Goal: Task Accomplishment & Management: Manage account settings

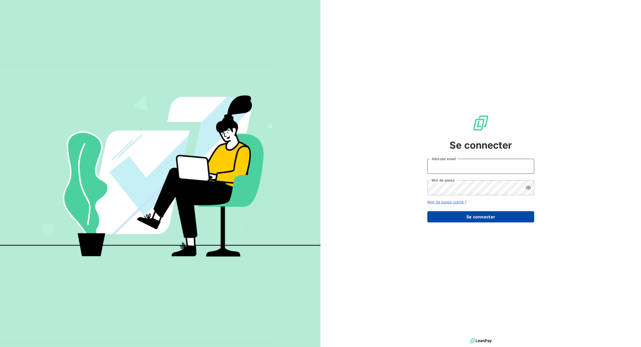
type input "[EMAIL_ADDRESS][DOMAIN_NAME]"
click at [466, 219] on button "Se connecter" at bounding box center [480, 216] width 107 height 11
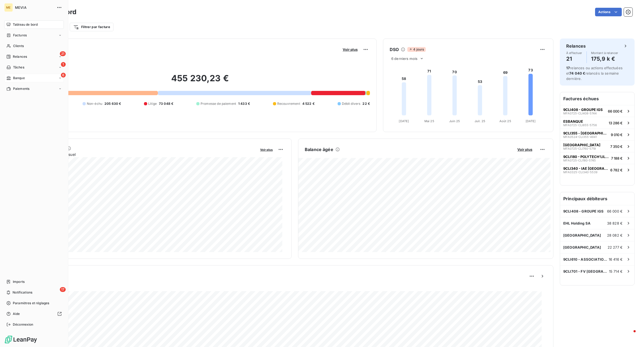
click at [14, 77] on span "Banque" at bounding box center [19, 78] width 12 height 5
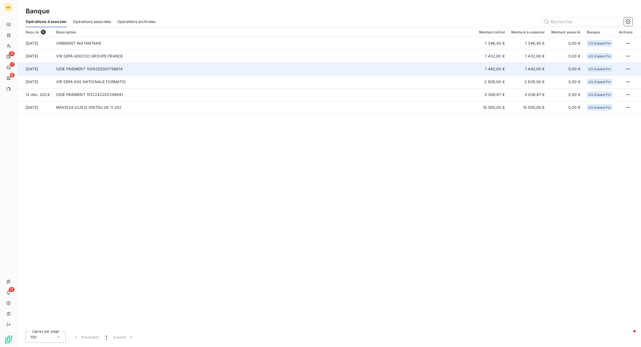
click at [119, 66] on td "O/DE PAIEMENT 1009252001798614" at bounding box center [264, 68] width 423 height 13
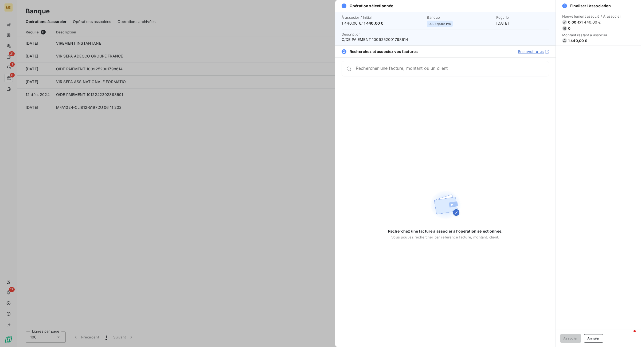
click at [390, 69] on input "Rechercher une facture, montant ou un client" at bounding box center [452, 68] width 193 height 5
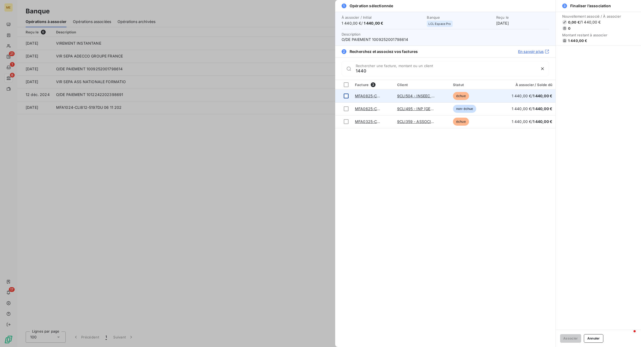
type input "1440"
click at [345, 95] on div at bounding box center [346, 95] width 5 height 5
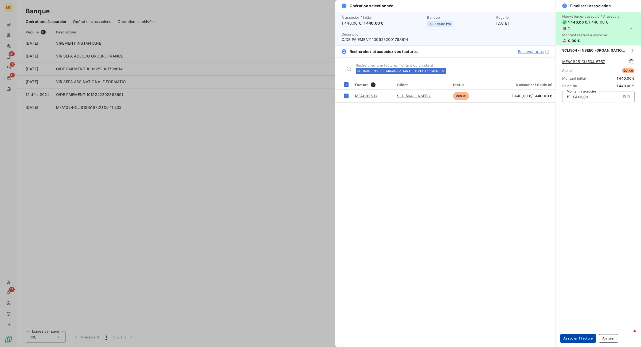
click at [513, 234] on button "Associer 1 facture" at bounding box center [578, 338] width 36 height 9
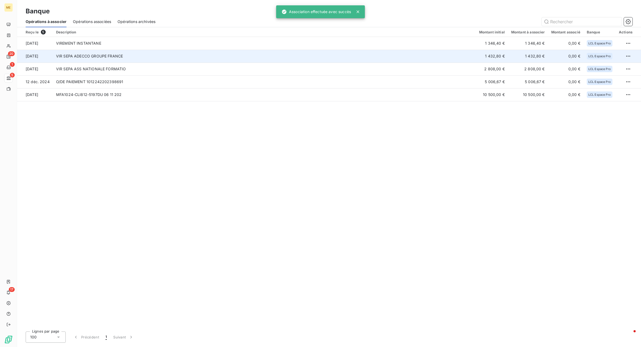
click at [89, 55] on td "VIR SEPA ADECCO GROUPE FRANCE" at bounding box center [264, 56] width 423 height 13
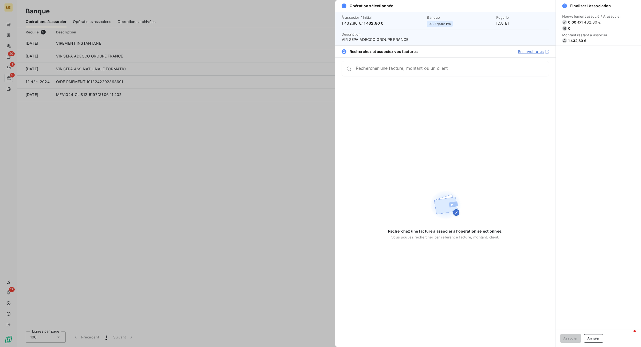
click at [408, 69] on input "Rechercher une facture, montant ou un client" at bounding box center [452, 68] width 193 height 5
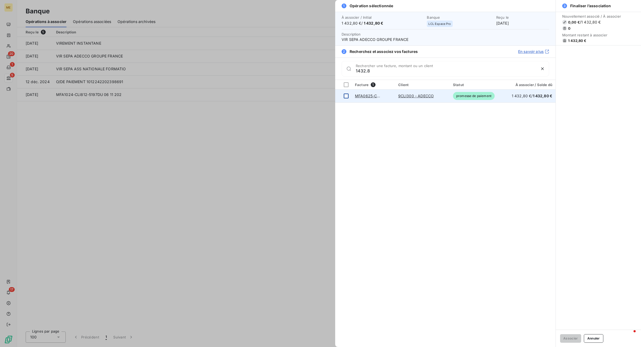
type input "1432.8"
click at [345, 99] on td at bounding box center [343, 95] width 17 height 13
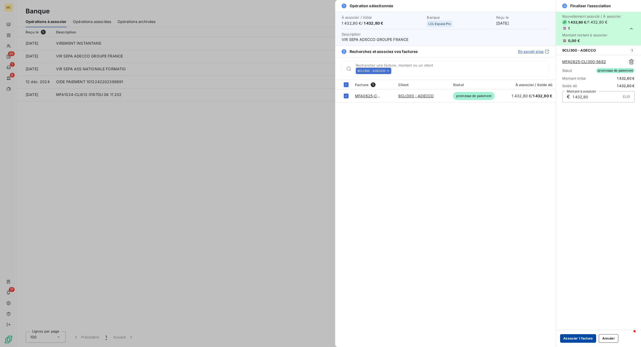
click at [513, 234] on button "Associer 1 facture" at bounding box center [578, 338] width 36 height 9
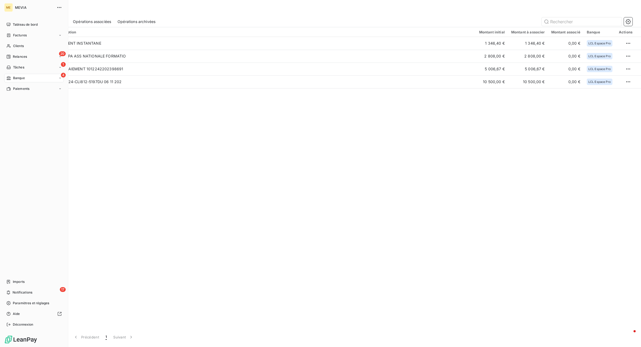
click at [18, 52] on nav "Tableau de bord Factures Clients 20 Relances 1 Tâches 4 Banque Paiements" at bounding box center [34, 56] width 60 height 73
click at [19, 53] on div "20 Relances" at bounding box center [34, 56] width 60 height 9
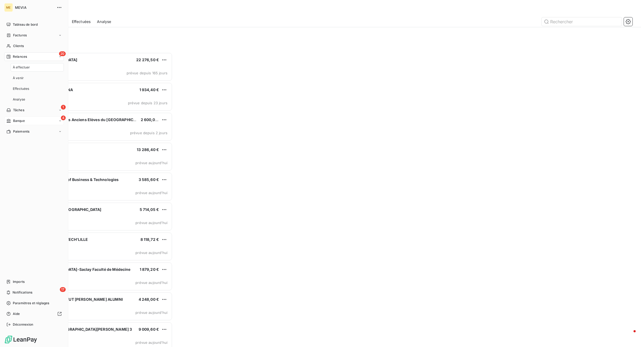
scroll to position [290, 142]
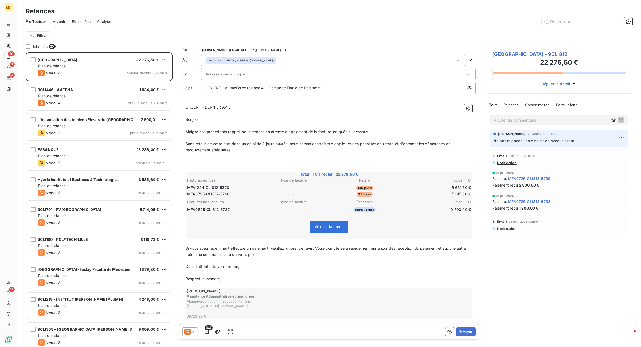
click at [170, 34] on div "Filtrer" at bounding box center [329, 35] width 607 height 10
click at [44, 33] on html "ME 20 1 4 17 Relances À effectuer À venir Effectuées Analyse Filtrer Relances 2…" at bounding box center [320, 173] width 641 height 347
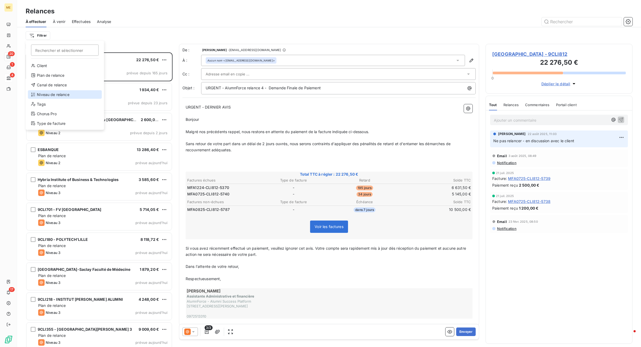
click at [51, 91] on div "Niveau de relance" at bounding box center [65, 94] width 74 height 9
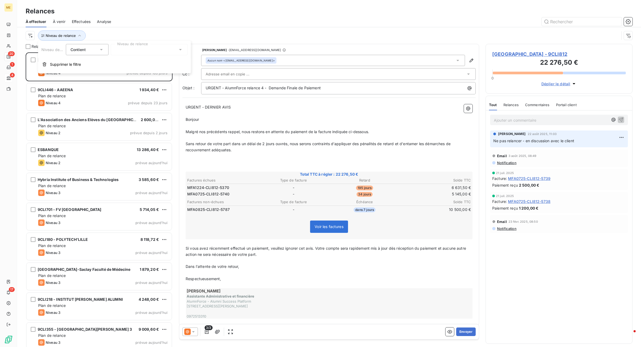
scroll to position [5, 5]
click at [100, 51] on icon at bounding box center [101, 49] width 5 height 5
click at [134, 54] on div at bounding box center [149, 49] width 77 height 11
click at [139, 73] on li "Niveau 1" at bounding box center [149, 71] width 77 height 10
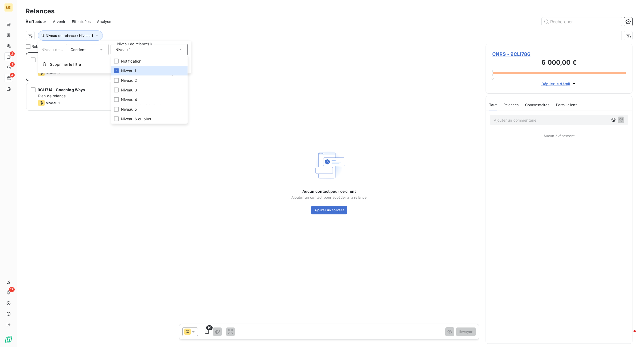
scroll to position [289, 142]
click at [162, 23] on div at bounding box center [375, 21] width 515 height 9
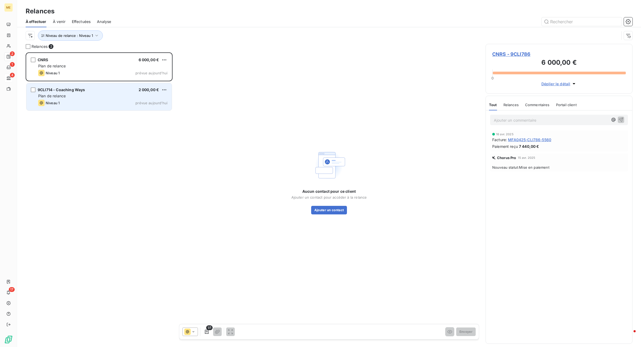
click at [96, 90] on div "9CLI714 - Coaching Ways 2 000,00 €" at bounding box center [102, 89] width 129 height 5
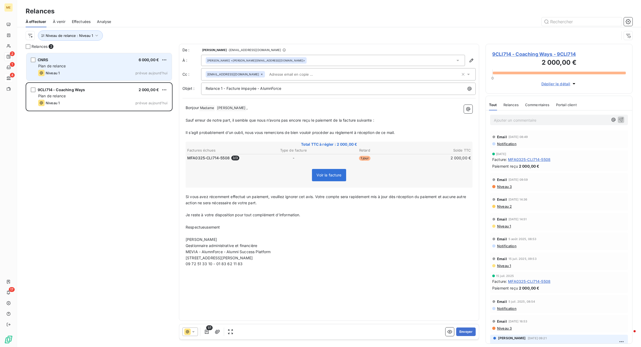
click at [105, 72] on div "Niveau 1 prévue aujourd’hui" at bounding box center [102, 73] width 129 height 6
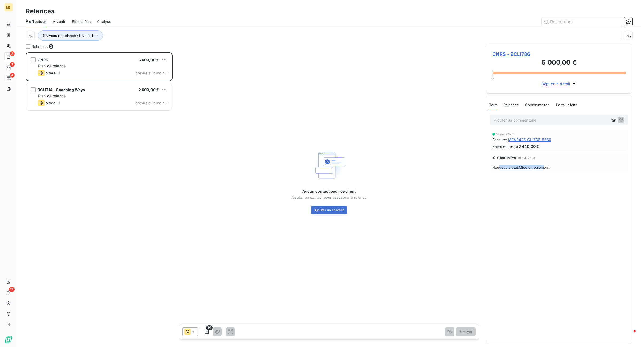
drag, startPoint x: 546, startPoint y: 166, endPoint x: 499, endPoint y: 167, distance: 46.2
click at [499, 167] on span "Nouveau statut : Mise en paiement" at bounding box center [559, 167] width 134 height 4
click at [512, 166] on span "Nouveau statut : Mise en paiement" at bounding box center [559, 167] width 134 height 4
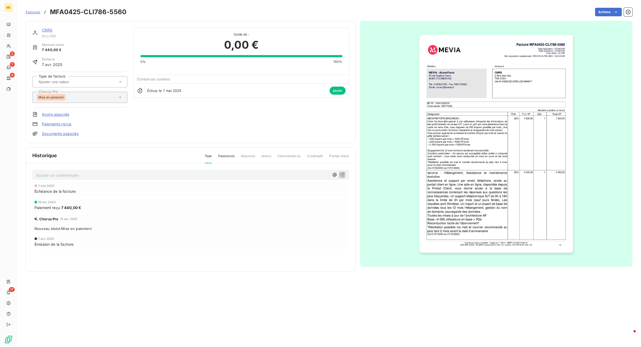
click at [77, 93] on div "Mise en paiement" at bounding box center [77, 97] width 81 height 9
click at [44, 29] on link "CNRS" at bounding box center [47, 30] width 11 height 5
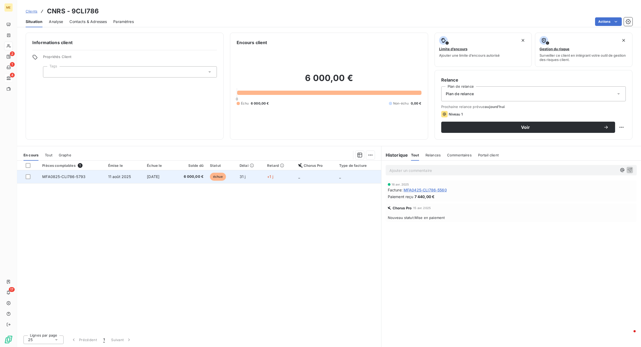
click at [105, 175] on td "11 août 2025" at bounding box center [124, 176] width 39 height 13
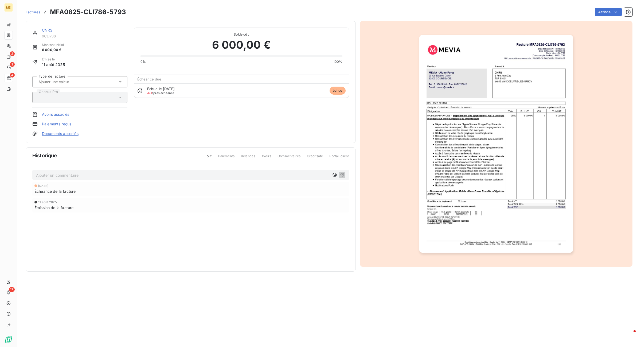
click at [84, 103] on div "Type de facture Chorus Pro" at bounding box center [79, 90] width 95 height 36
click at [83, 99] on div at bounding box center [77, 97] width 81 height 7
click at [88, 86] on div at bounding box center [79, 81] width 95 height 11
click at [446, 113] on img "button" at bounding box center [496, 143] width 154 height 217
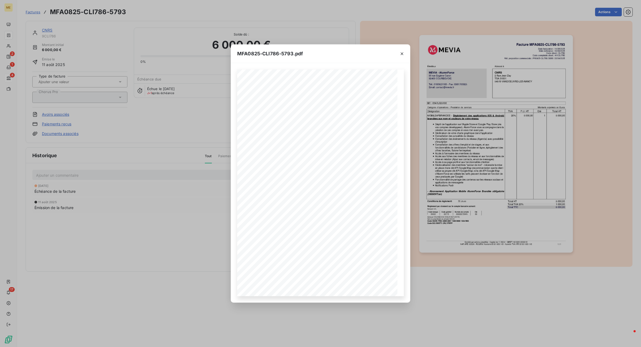
click at [163, 92] on div "MFA0825-CLI786-5793.pdf Facture MFA0825-CLI786-5793 Date facturation : [DATE] D…" at bounding box center [320, 173] width 641 height 347
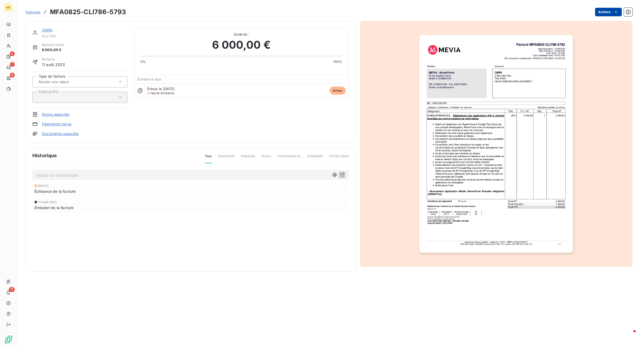
click at [513, 12] on html "ME 2 1 4 17 Factures MFA0825-CLI786-5793 Actions CNRS 9CLI786 Montant initial 6…" at bounding box center [320, 173] width 641 height 347
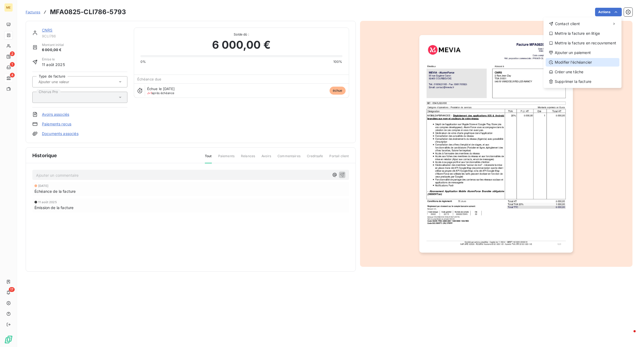
click at [513, 58] on div "Modifier l’échéancier" at bounding box center [583, 62] width 74 height 9
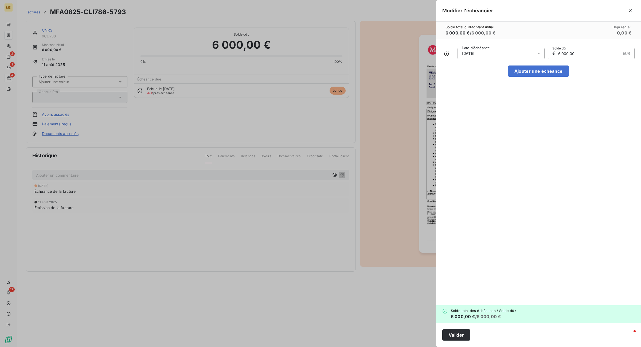
click at [513, 53] on div "[DATE]" at bounding box center [500, 53] width 87 height 11
click at [501, 129] on button "25" at bounding box center [501, 128] width 11 height 11
click at [494, 234] on div "[DATE] Date d’échéance € 6 000,00 EUR Solde dû Ajouter une échéance" at bounding box center [538, 172] width 205 height 266
click at [471, 234] on div "Valider" at bounding box center [538, 335] width 205 height 24
click at [466, 234] on button "Valider" at bounding box center [456, 334] width 28 height 11
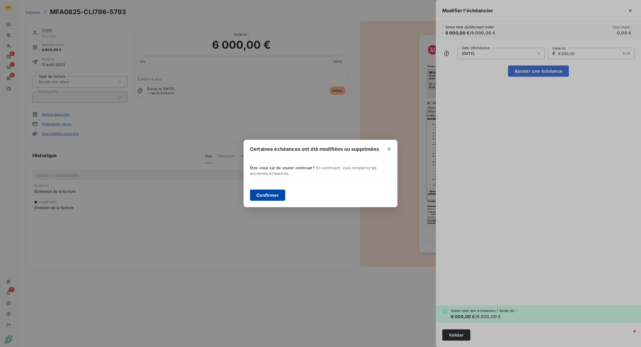
click at [279, 194] on button "Confirmer" at bounding box center [267, 194] width 35 height 11
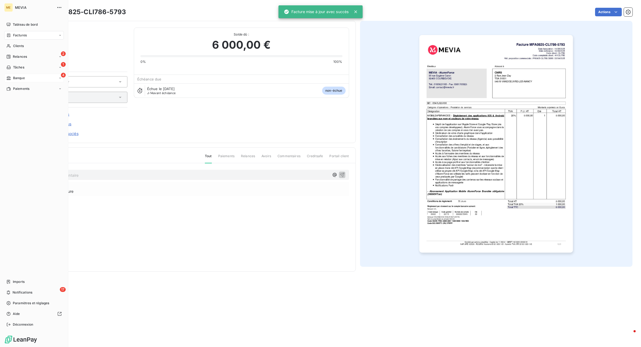
click at [16, 76] on span "Banque" at bounding box center [19, 78] width 12 height 5
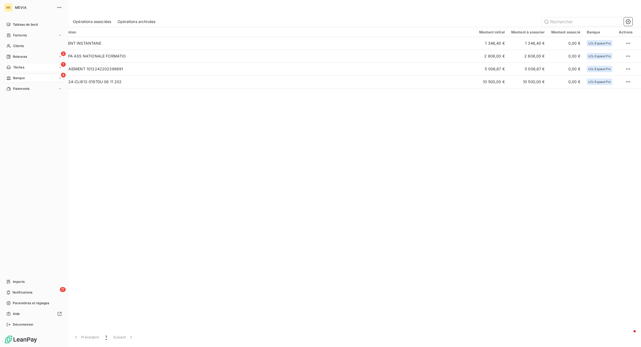
click at [23, 66] on span "Tâches" at bounding box center [18, 67] width 11 height 5
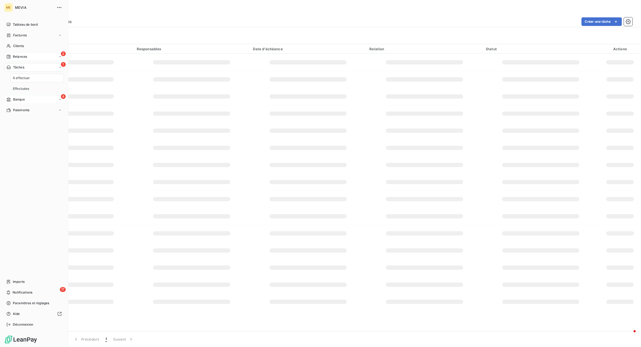
click at [26, 57] on span "Relances" at bounding box center [20, 56] width 14 height 5
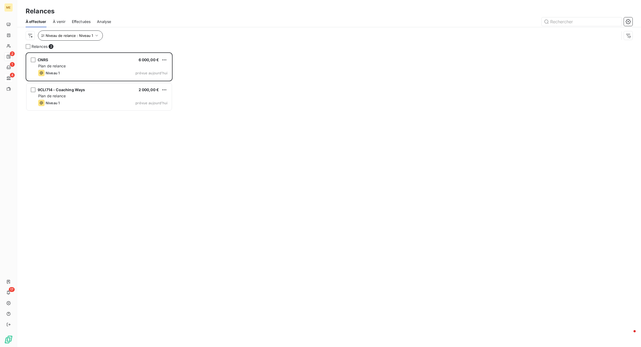
scroll to position [289, 142]
click at [77, 33] on span "Niveau de relance : Niveau 1" at bounding box center [69, 35] width 47 height 4
click at [131, 49] on div "Niveau 1" at bounding box center [149, 49] width 77 height 11
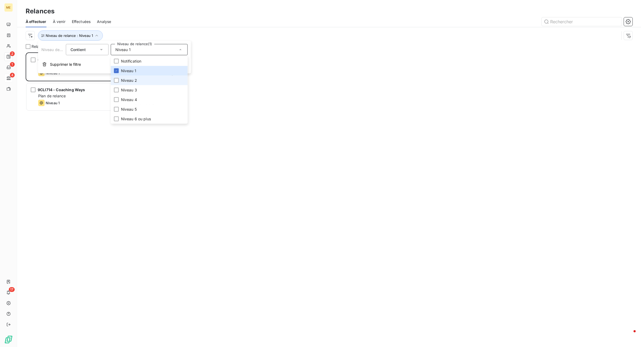
click at [126, 78] on span "Niveau 2" at bounding box center [129, 80] width 16 height 5
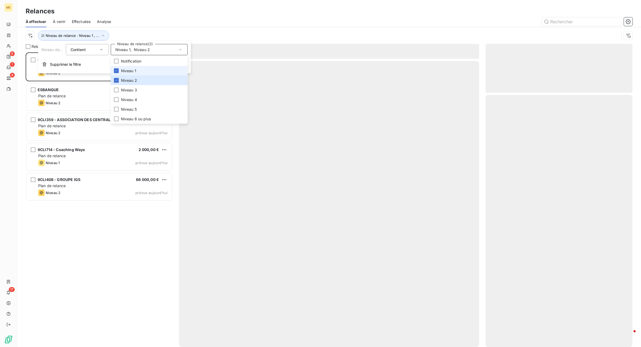
click at [129, 71] on span "Niveau 1" at bounding box center [128, 70] width 15 height 5
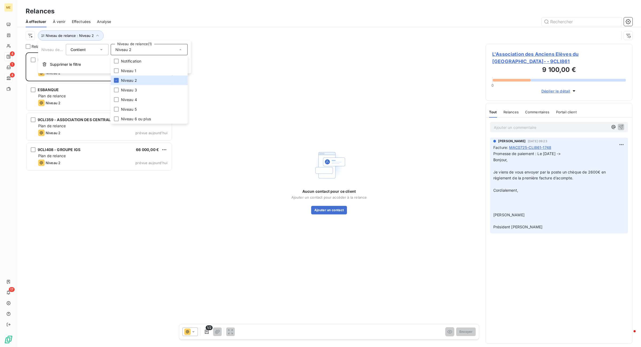
scroll to position [289, 142]
click at [156, 24] on div at bounding box center [375, 21] width 515 height 9
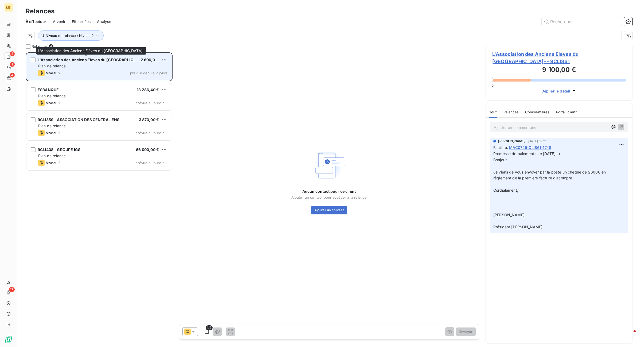
click at [114, 62] on span "L'Association des Anciens Elèves du [GEOGRAPHIC_DATA]-" at bounding box center [93, 59] width 110 height 5
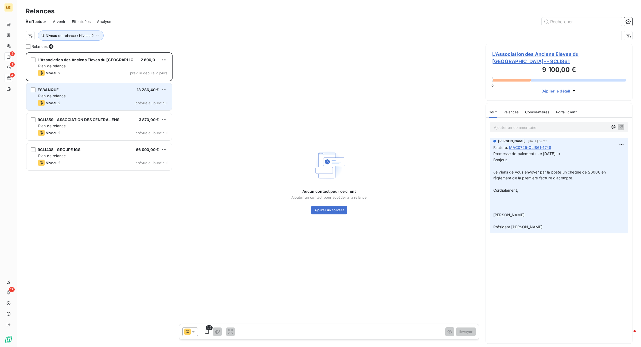
click at [106, 98] on div "Plan de relance" at bounding box center [102, 95] width 129 height 5
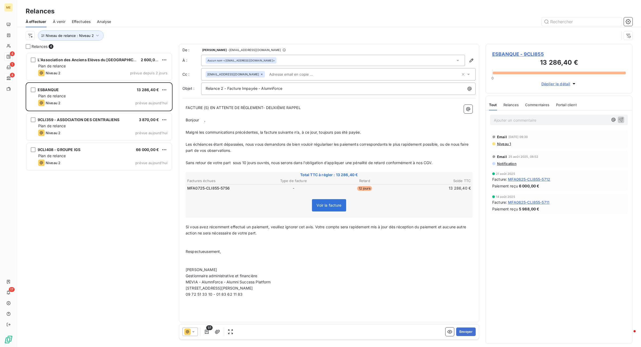
click at [365, 132] on p "Malgré les communications précédentes, la facture suivante n’a, à ce jour, touj…" at bounding box center [329, 132] width 287 height 6
click at [295, 132] on span "Malgré les communications précédentes, la facture suivante n’a, à ce jour, touj…" at bounding box center [273, 132] width 175 height 5
click at [461, 234] on button "Envoyer" at bounding box center [465, 331] width 19 height 9
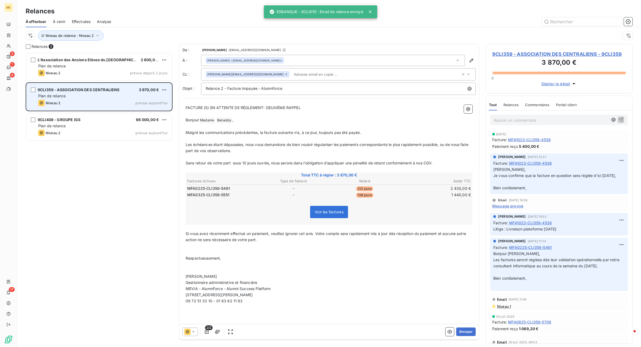
click at [86, 92] on div "9CLI359 - ASSOCIATION DES CENTRALIENS" at bounding box center [79, 89] width 82 height 5
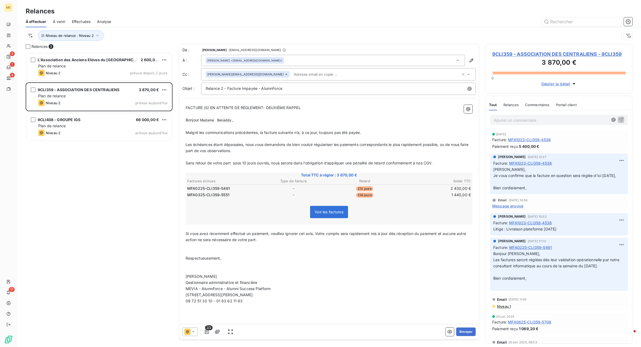
click at [264, 132] on span "Malgré les communications précédentes, la facture suivante n’a, à ce jour, touj…" at bounding box center [273, 132] width 175 height 5
click at [278, 132] on span "Malgré les communications précédentes, les facture suivante n’a, à ce jour, tou…" at bounding box center [274, 132] width 177 height 5
click at [279, 133] on span "Malgré les communications précédentes, les facture suivante n’a, à ce jour, tou…" at bounding box center [274, 132] width 177 height 5
click at [298, 134] on span "Malgré les communications précédentes, les factures suivante n’a, à ce jour, to…" at bounding box center [275, 132] width 179 height 5
click at [307, 134] on span "Malgré les communications précédentes, les factures suivantes n’a, à ce jour, t…" at bounding box center [276, 132] width 181 height 5
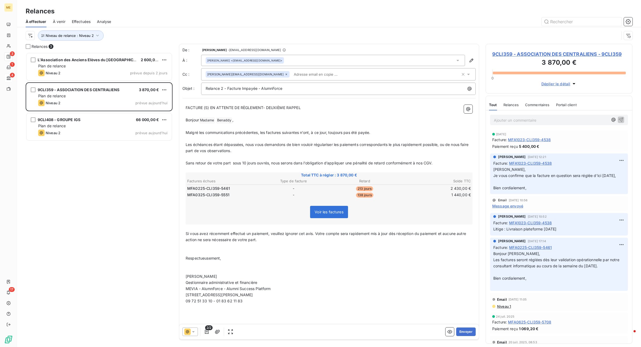
click at [376, 130] on p "Malgré les communications précédentes, les factures suivantes n’ont, à ce jour,…" at bounding box center [329, 133] width 287 height 6
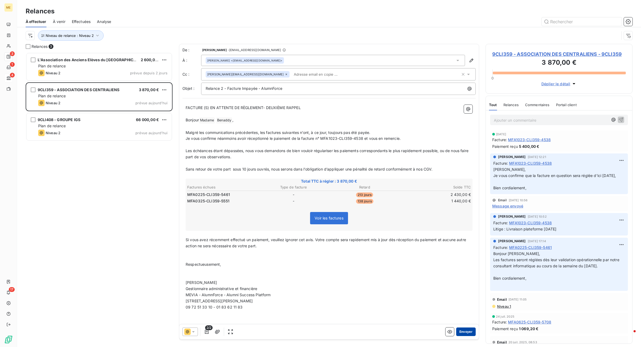
click at [466, 234] on button "Envoyer" at bounding box center [465, 331] width 19 height 9
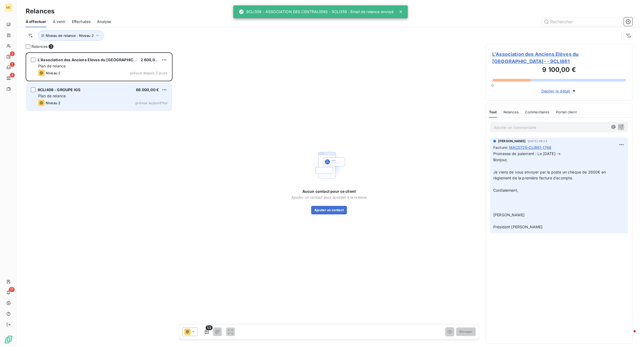
click at [103, 102] on div "Niveau 2 prévue aujourd’hui" at bounding box center [102, 103] width 129 height 6
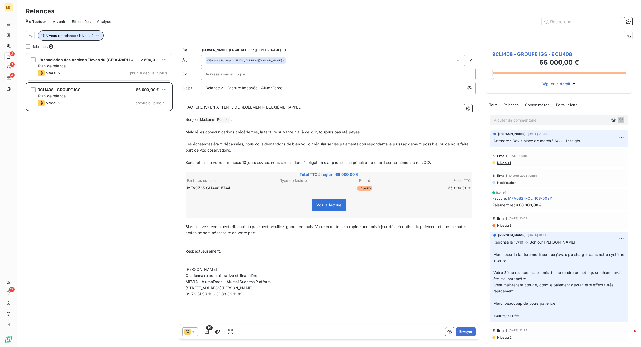
click at [93, 36] on button "Niveau de relance : Niveau 2" at bounding box center [71, 35] width 66 height 10
click at [124, 53] on div "Niveau 2" at bounding box center [149, 49] width 77 height 11
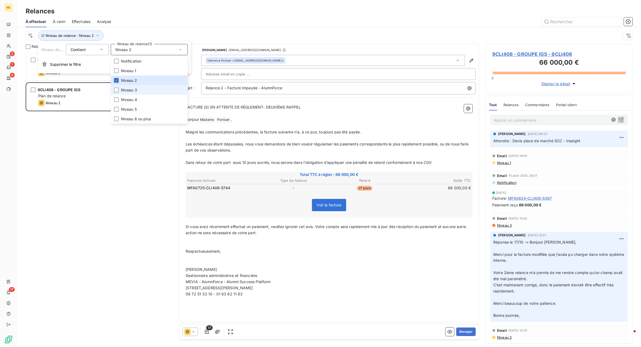
click at [135, 90] on span "Niveau 3" at bounding box center [129, 89] width 16 height 5
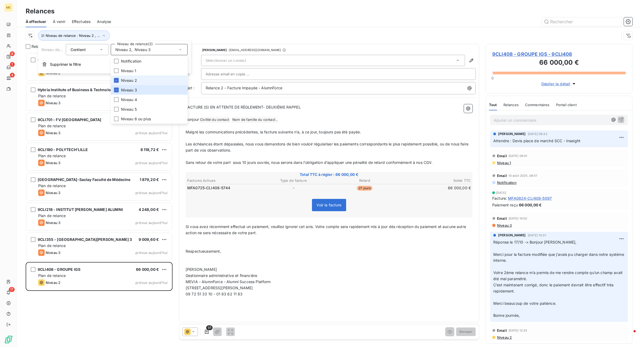
scroll to position [289, 142]
click at [128, 81] on span "Niveau 2" at bounding box center [129, 80] width 16 height 5
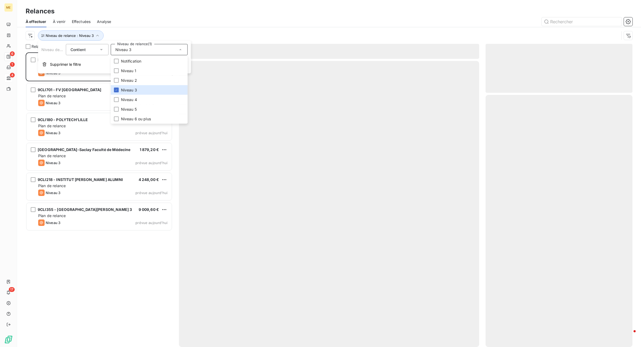
scroll to position [289, 142]
click at [185, 25] on div at bounding box center [375, 21] width 515 height 9
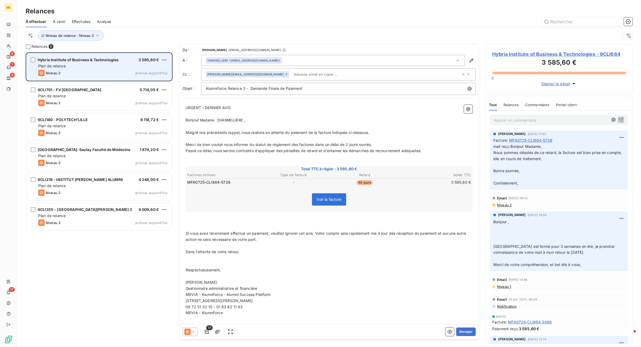
click at [91, 59] on span "Hybria Institute of Business & Technologies" at bounding box center [78, 59] width 81 height 5
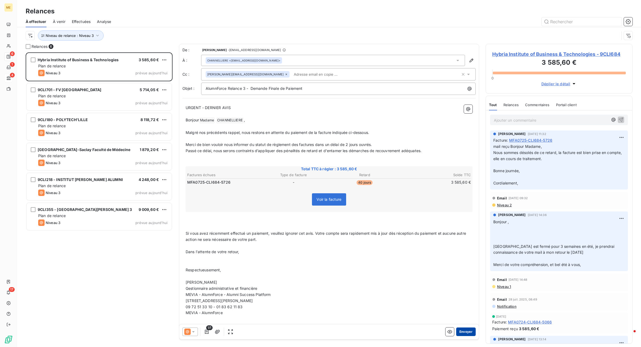
click at [456, 234] on button "Envoyer" at bounding box center [465, 331] width 19 height 9
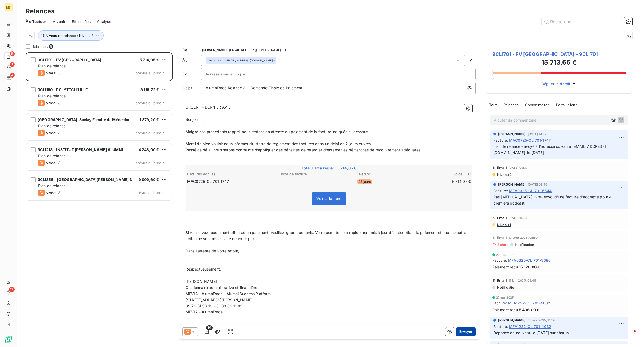
click at [457, 234] on button "Envoyer" at bounding box center [465, 331] width 19 height 9
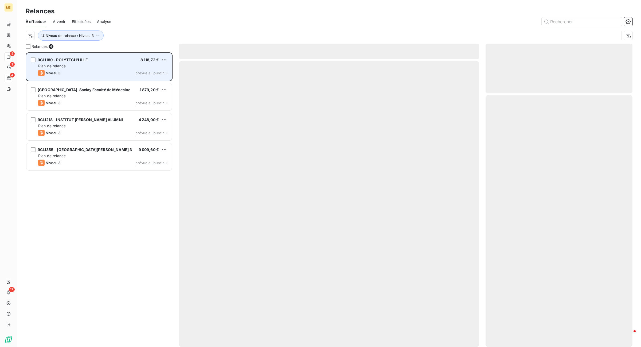
click at [113, 72] on div "Niveau 3 prévue aujourd’hui" at bounding box center [102, 73] width 129 height 6
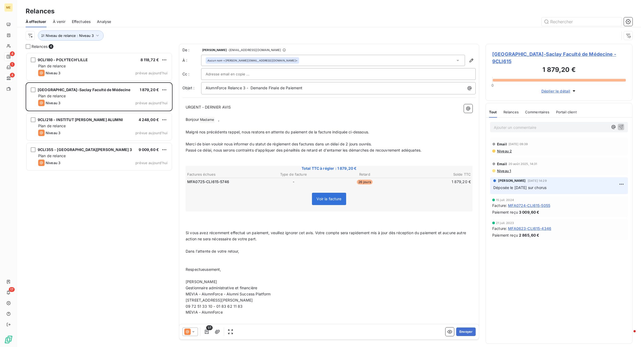
click at [394, 134] on p "Malgré nos précédents rappel, nous restons en attente du paiement de la facture…" at bounding box center [329, 132] width 287 height 6
click at [420, 134] on p "Malgré nos précédents rappel, nous restons en attente du paiement de la facture…" at bounding box center [329, 132] width 287 height 6
click at [459, 234] on button "Envoyer" at bounding box center [465, 331] width 19 height 9
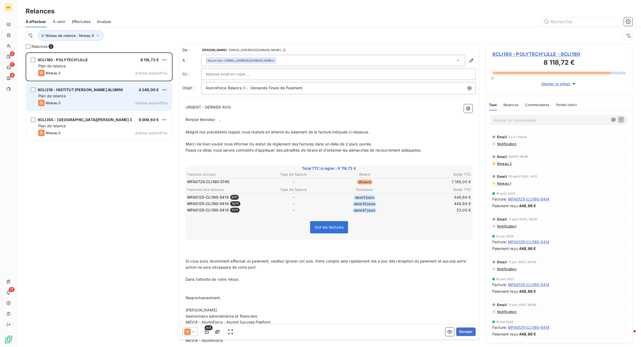
click at [111, 101] on div "Niveau 3 prévue aujourd’hui" at bounding box center [102, 103] width 129 height 6
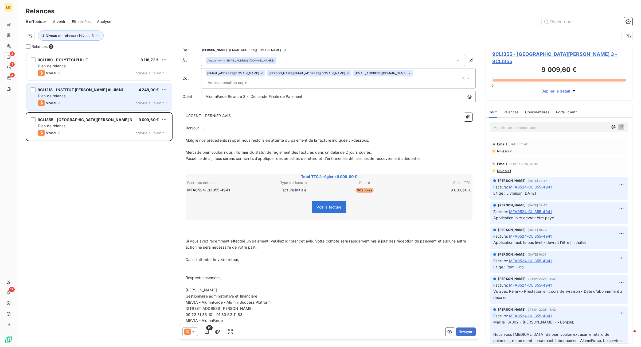
click at [92, 90] on span "9CLI218 - INSTITUT [PERSON_NAME] ALUMNI" at bounding box center [80, 89] width 85 height 5
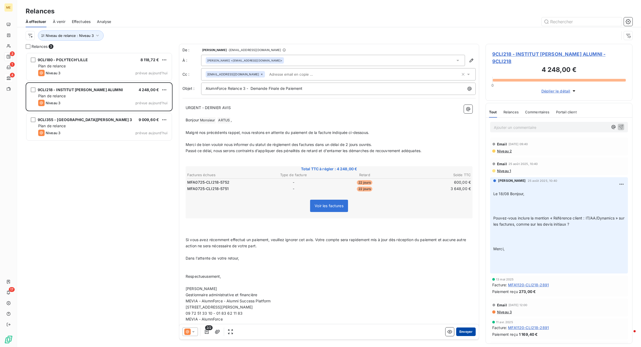
click at [460, 234] on button "Envoyer" at bounding box center [465, 331] width 19 height 9
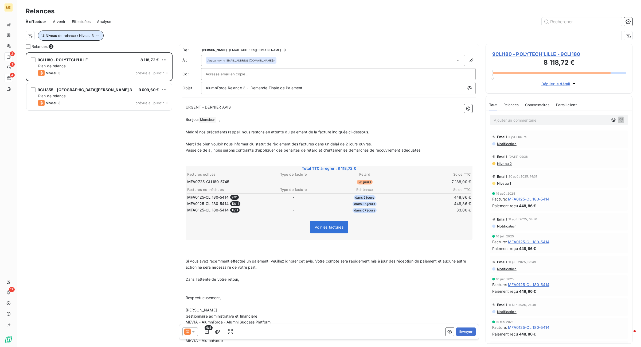
click at [83, 36] on span "Niveau de relance : Niveau 3" at bounding box center [70, 35] width 48 height 4
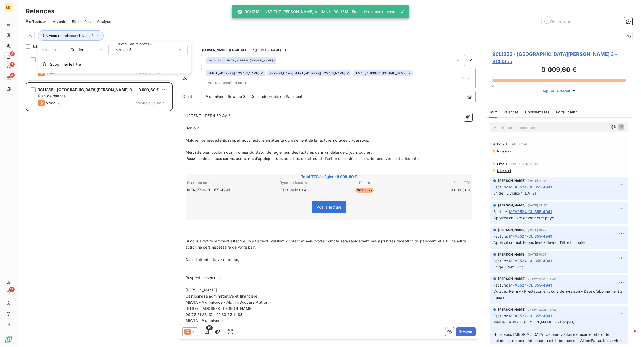
click at [136, 50] on div "Niveau 3" at bounding box center [149, 49] width 77 height 11
click at [134, 100] on span "Niveau 4" at bounding box center [129, 99] width 16 height 5
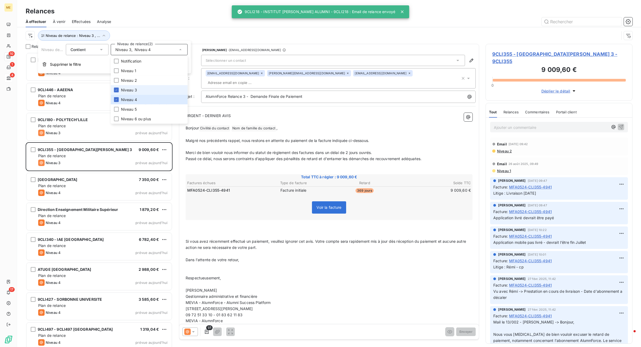
click at [134, 88] on span "Niveau 3" at bounding box center [129, 89] width 16 height 5
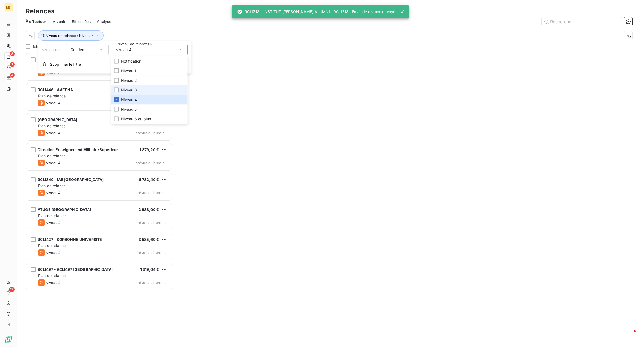
scroll to position [289, 142]
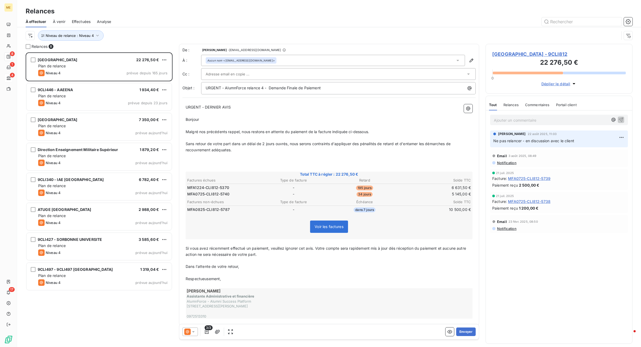
click at [199, 20] on div at bounding box center [375, 21] width 515 height 9
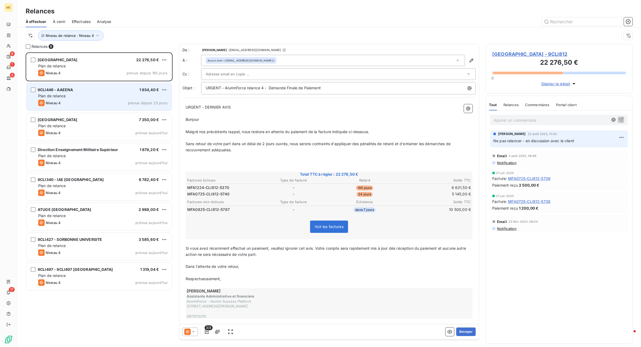
click at [118, 105] on div "Niveau 4 prévue depuis 23 jours" at bounding box center [102, 103] width 129 height 6
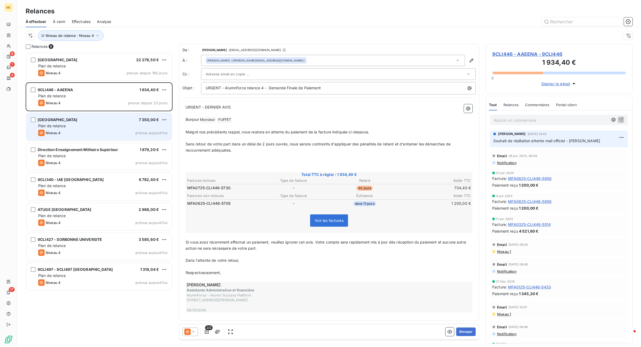
click at [109, 131] on div "Niveau 4 prévue aujourd’hui" at bounding box center [102, 133] width 129 height 6
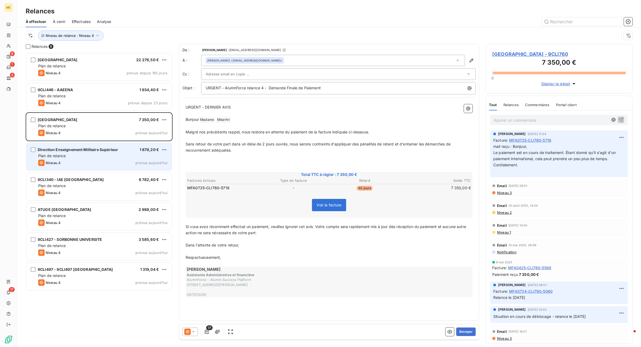
click at [97, 157] on div "Plan de relance" at bounding box center [102, 155] width 129 height 5
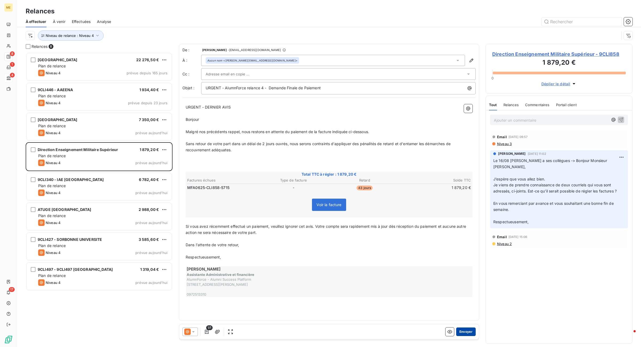
click at [459, 234] on button "Envoyer" at bounding box center [465, 331] width 19 height 9
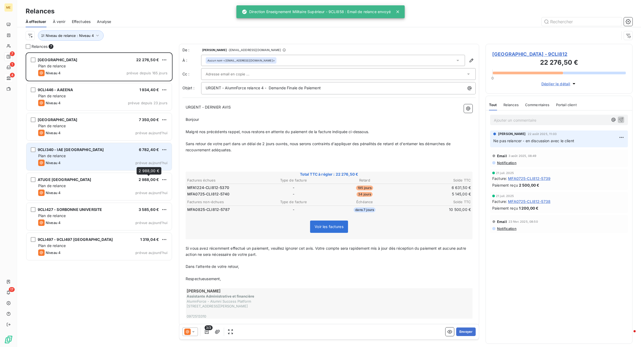
click at [119, 166] on div "9CLI340 - IAE NANTES 6 782,40 € Plan de relance Niveau 4 prévue [DATE]" at bounding box center [98, 156] width 145 height 27
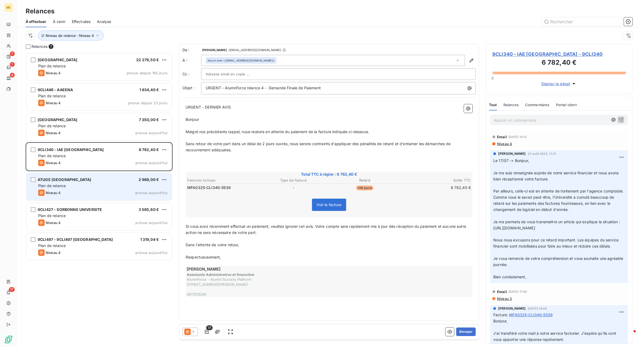
click at [116, 191] on div "Niveau 4 prévue aujourd’hui" at bounding box center [102, 192] width 129 height 6
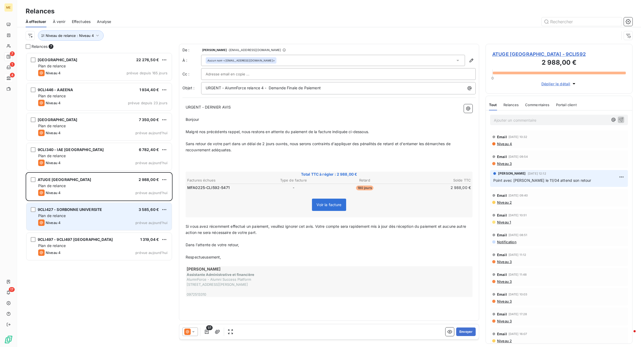
click at [134, 219] on div "9CLI427 - SORBONNE UNIVERSITE 3 585,60 € Plan de relance Niveau 4 prévue [DATE]" at bounding box center [98, 216] width 145 height 27
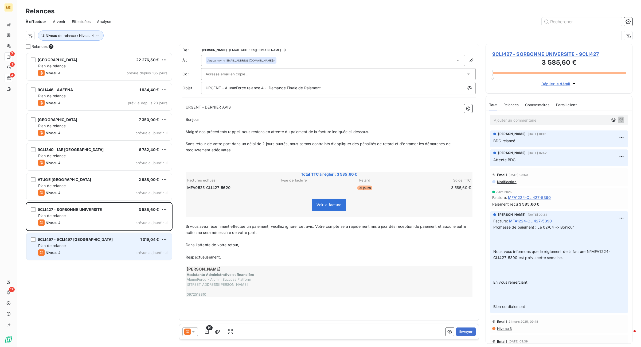
click at [139, 234] on div "Plan de relance" at bounding box center [102, 245] width 129 height 5
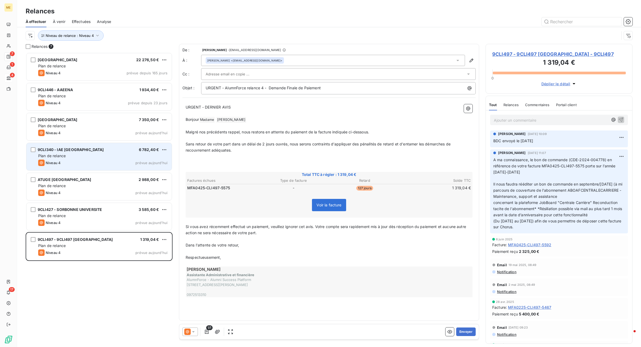
click at [101, 148] on div "9CLI340 - IAE NANTES 6 782,40 €" at bounding box center [102, 149] width 129 height 5
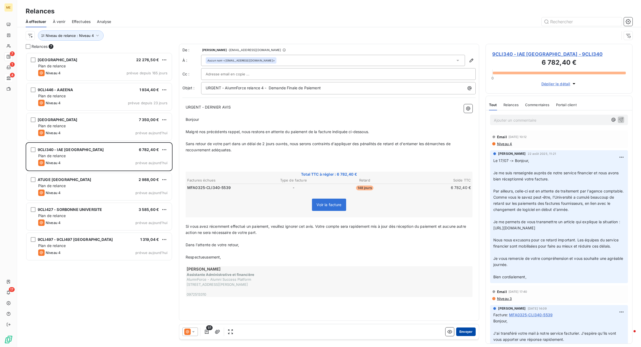
click at [465, 234] on button "Envoyer" at bounding box center [465, 331] width 19 height 9
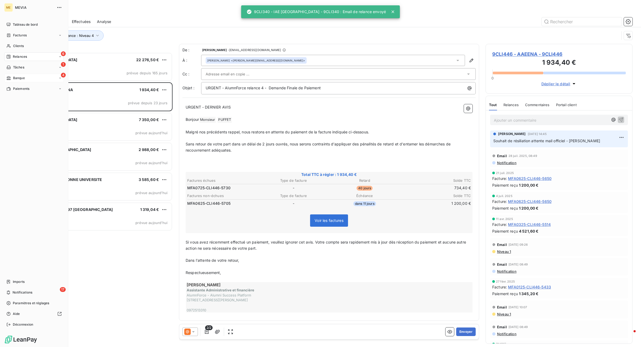
click at [11, 57] on icon at bounding box center [8, 56] width 4 height 4
click at [23, 24] on span "Tableau de bord" at bounding box center [25, 24] width 25 height 5
